Goal: Obtain resource: Download file/media

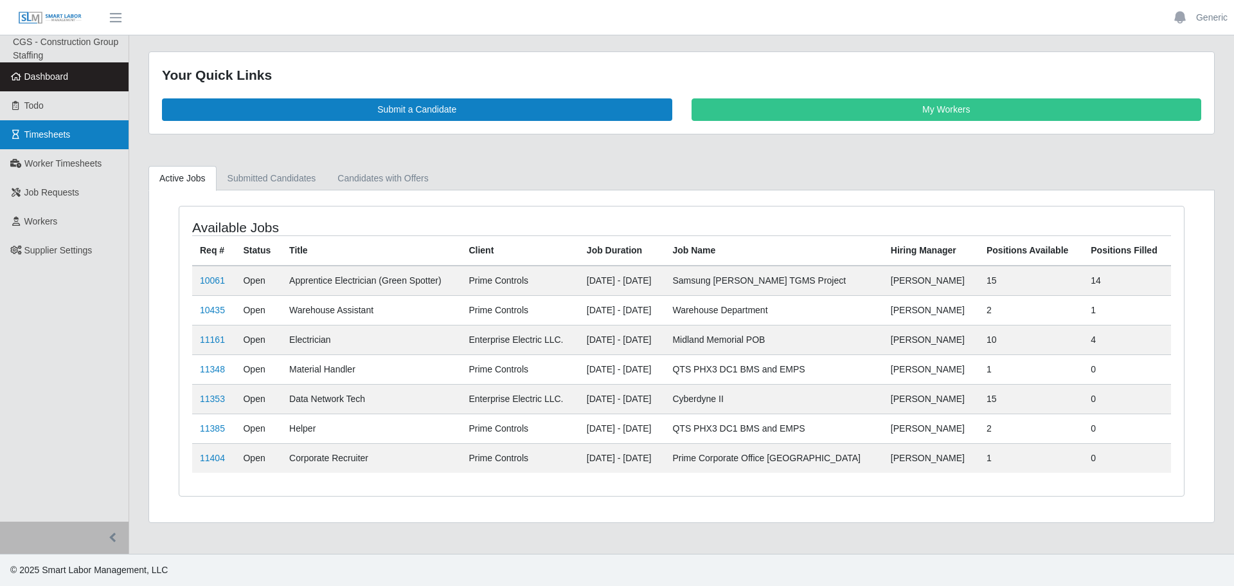
click at [62, 134] on span "Timesheets" at bounding box center [47, 134] width 46 height 10
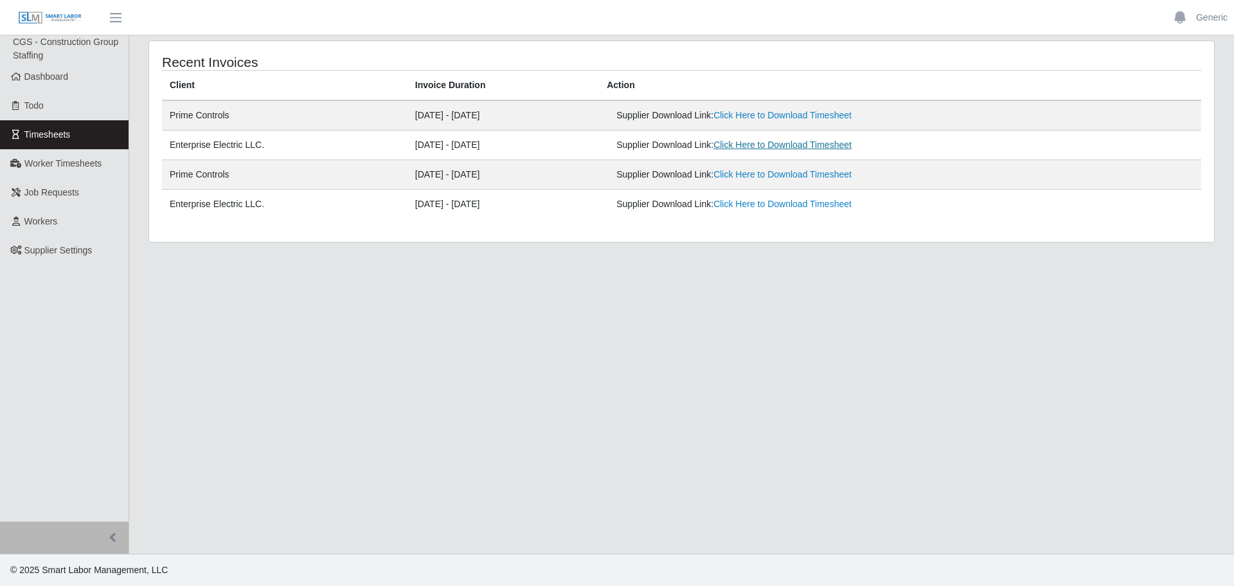
click at [766, 147] on link "Click Here to Download Timesheet" at bounding box center [783, 145] width 138 height 10
click at [836, 112] on link "Click Here to Download Timesheet" at bounding box center [783, 115] width 138 height 10
click at [120, 21] on span "button" at bounding box center [115, 17] width 17 height 15
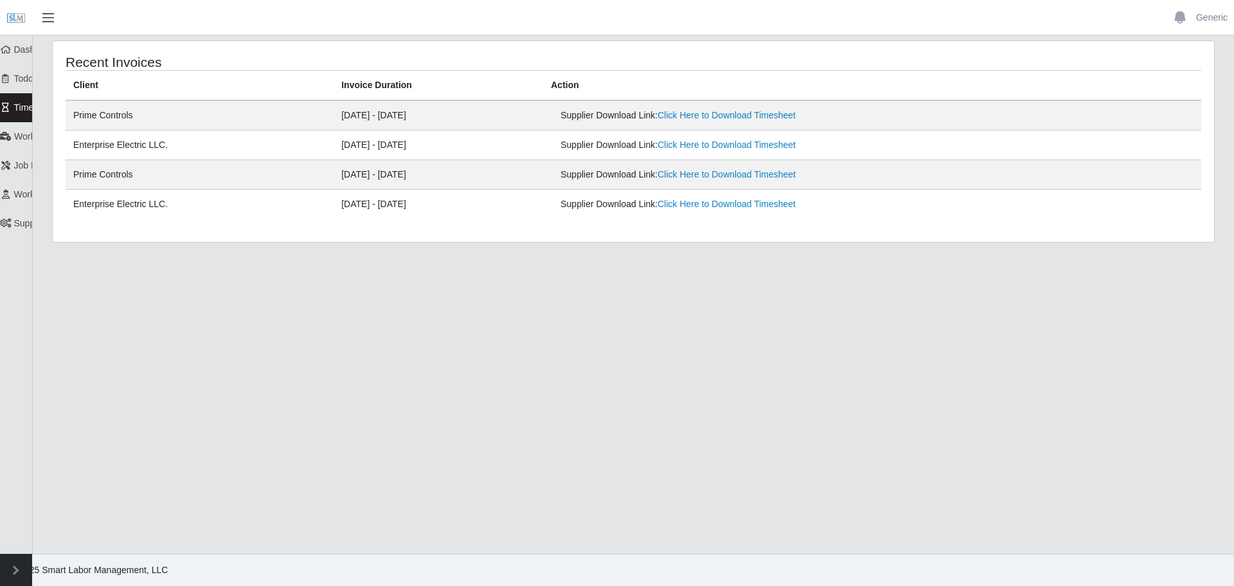
click at [56, 13] on span "button" at bounding box center [48, 17] width 17 height 15
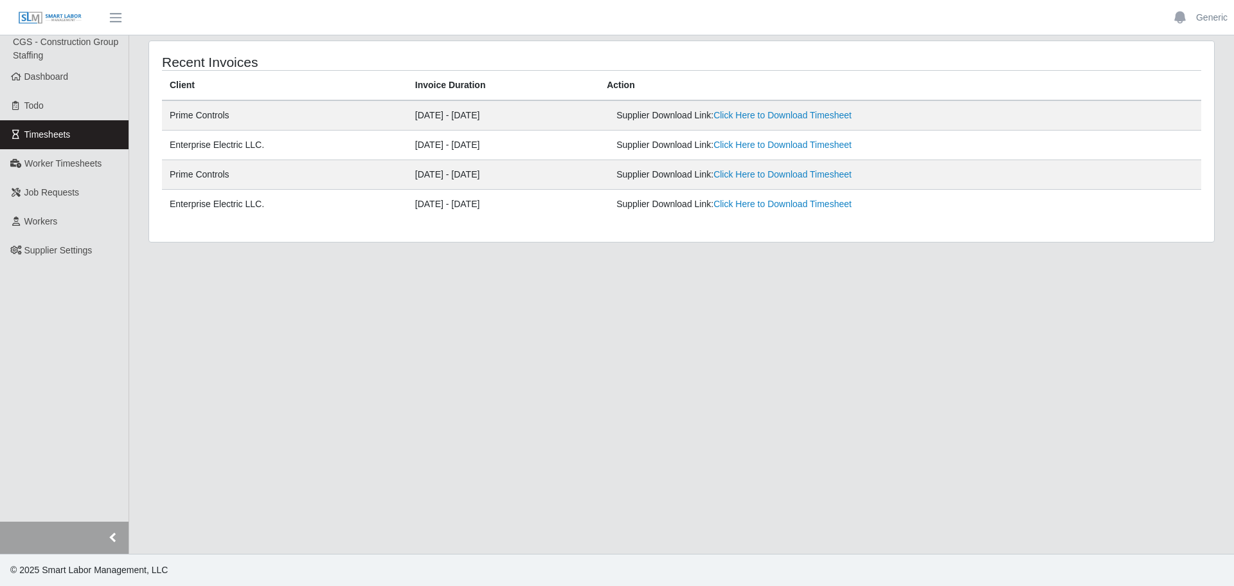
click at [107, 536] on button "button" at bounding box center [64, 537] width 129 height 32
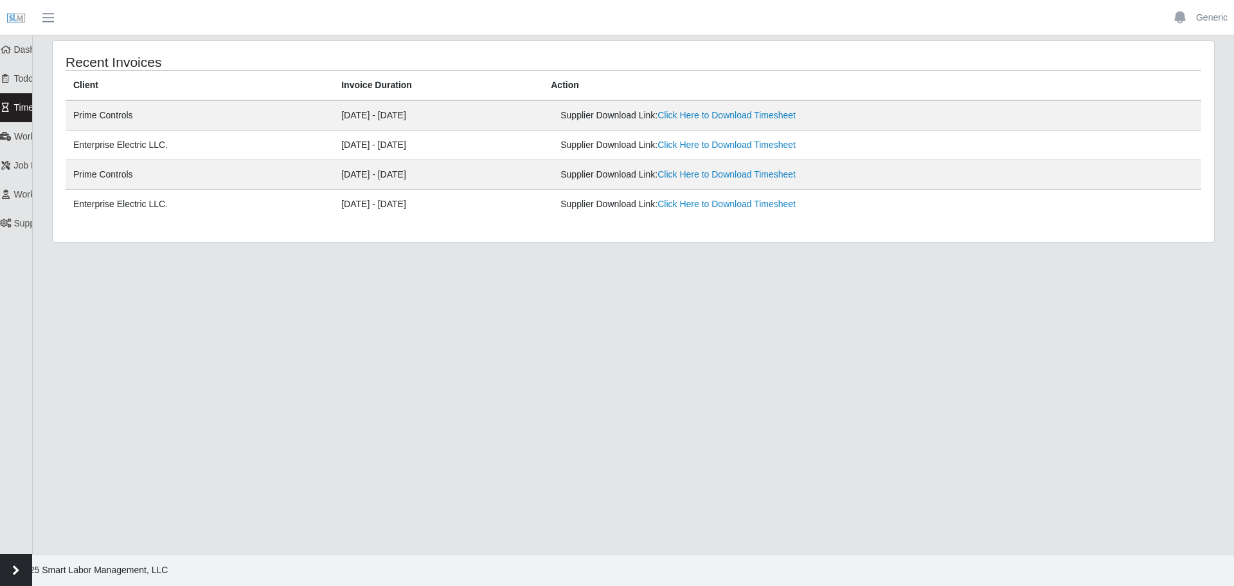
click at [21, 566] on button "button" at bounding box center [16, 570] width 32 height 32
